Goal: Find specific page/section: Find specific page/section

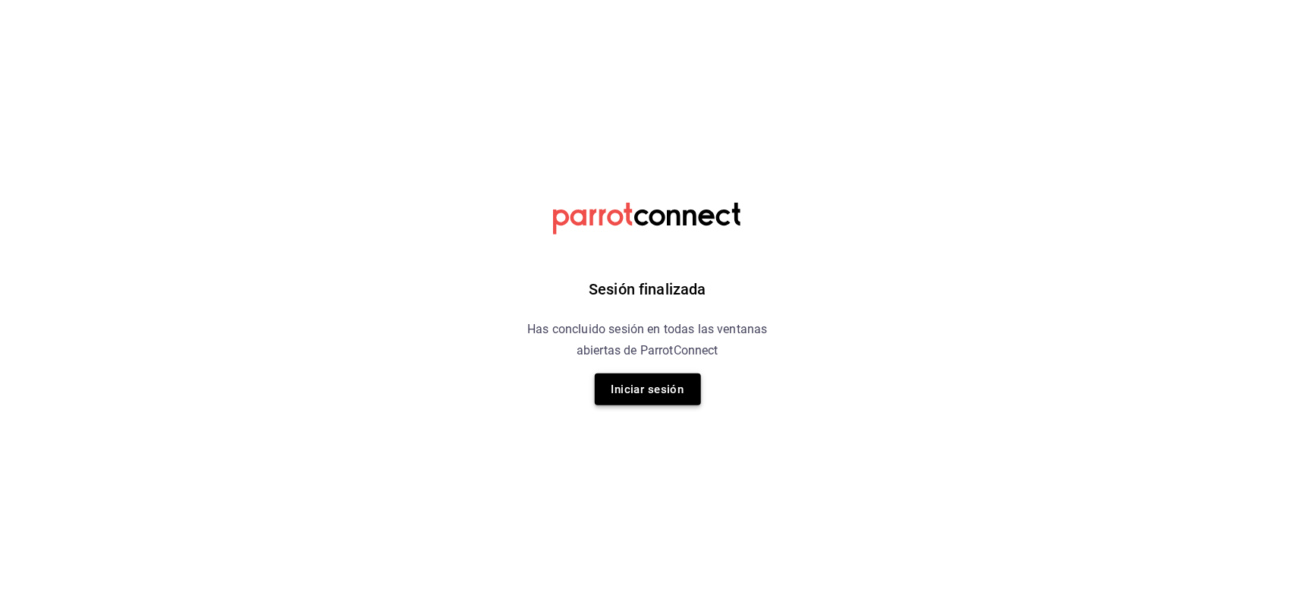
click at [655, 392] on button "Iniciar sesión" at bounding box center [648, 389] width 106 height 32
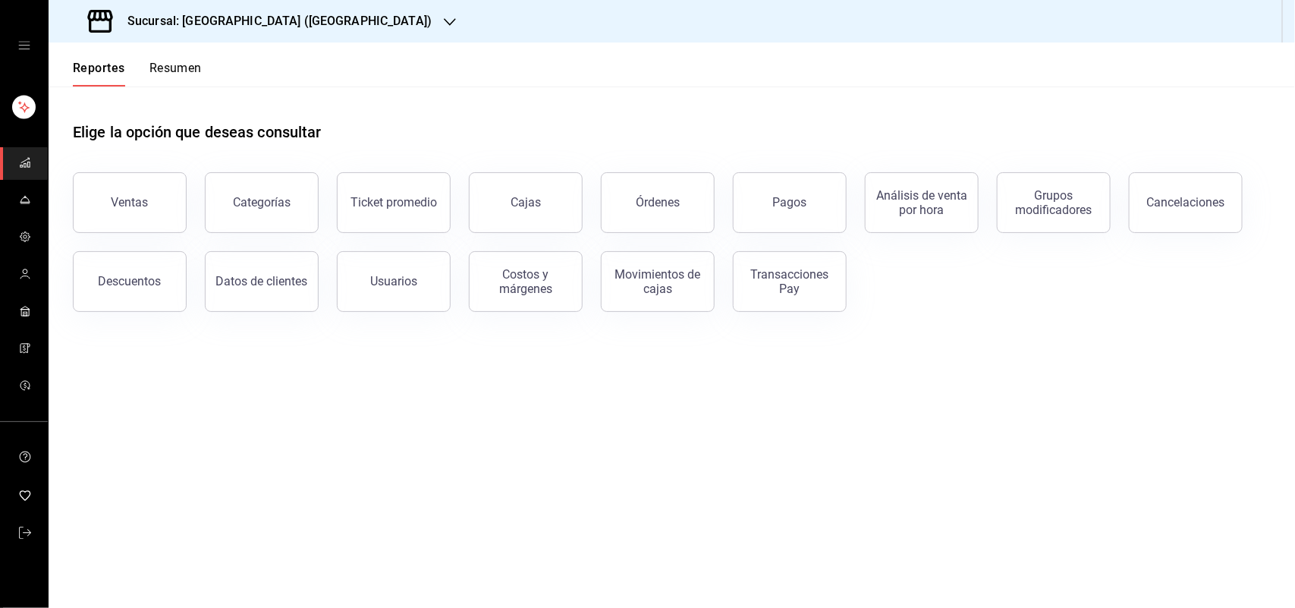
click at [180, 72] on button "Resumen" at bounding box center [175, 74] width 52 height 26
